Goal: Transaction & Acquisition: Purchase product/service

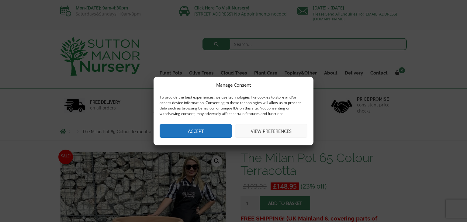
click at [198, 129] on button "Accept" at bounding box center [196, 131] width 72 height 14
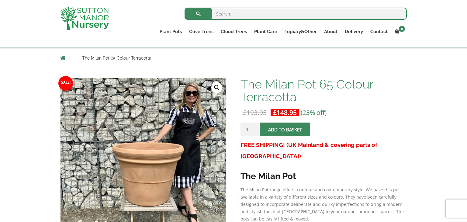
scroll to position [56, 0]
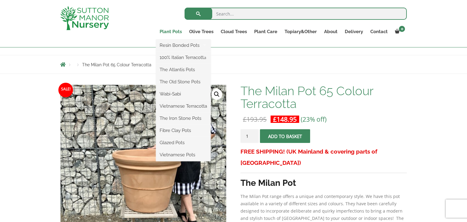
click at [174, 30] on link "Plant Pots" at bounding box center [170, 31] width 29 height 9
click at [192, 56] on link "100% Italian Terracotta" at bounding box center [183, 57] width 55 height 9
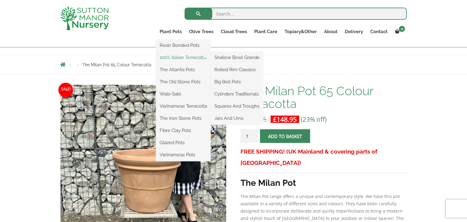
click at [191, 57] on link "100% Italian Terracotta" at bounding box center [183, 57] width 55 height 9
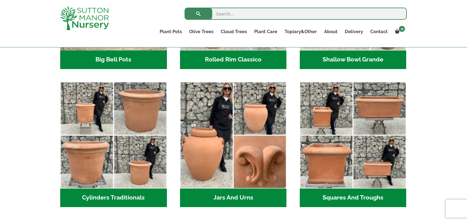
scroll to position [297, 0]
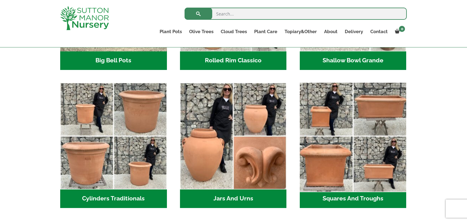
click at [379, 157] on img "Visit product category Squares And Troughs" at bounding box center [353, 136] width 112 height 112
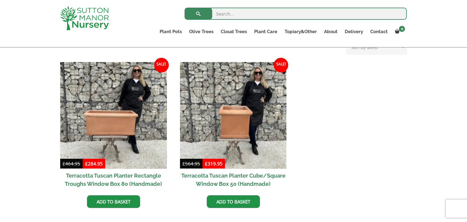
scroll to position [260, 0]
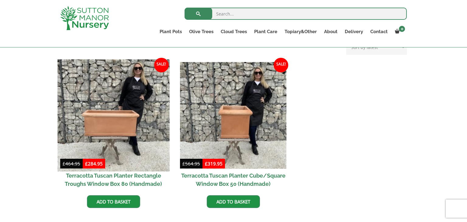
click at [101, 122] on img at bounding box center [113, 115] width 112 height 112
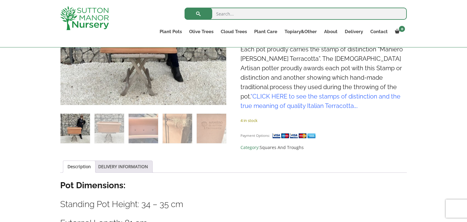
scroll to position [199, 0]
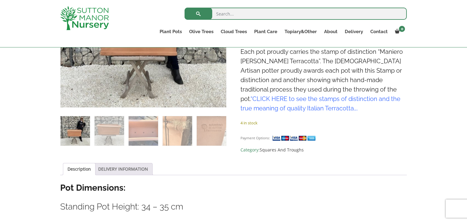
click at [129, 167] on link "DELIVERY INFORMATION" at bounding box center [123, 169] width 50 height 12
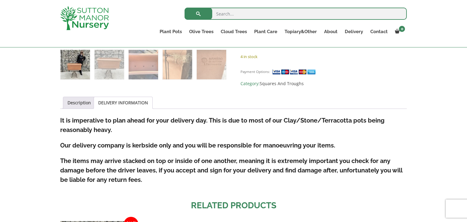
scroll to position [268, 0]
